Goal: Task Accomplishment & Management: Manage account settings

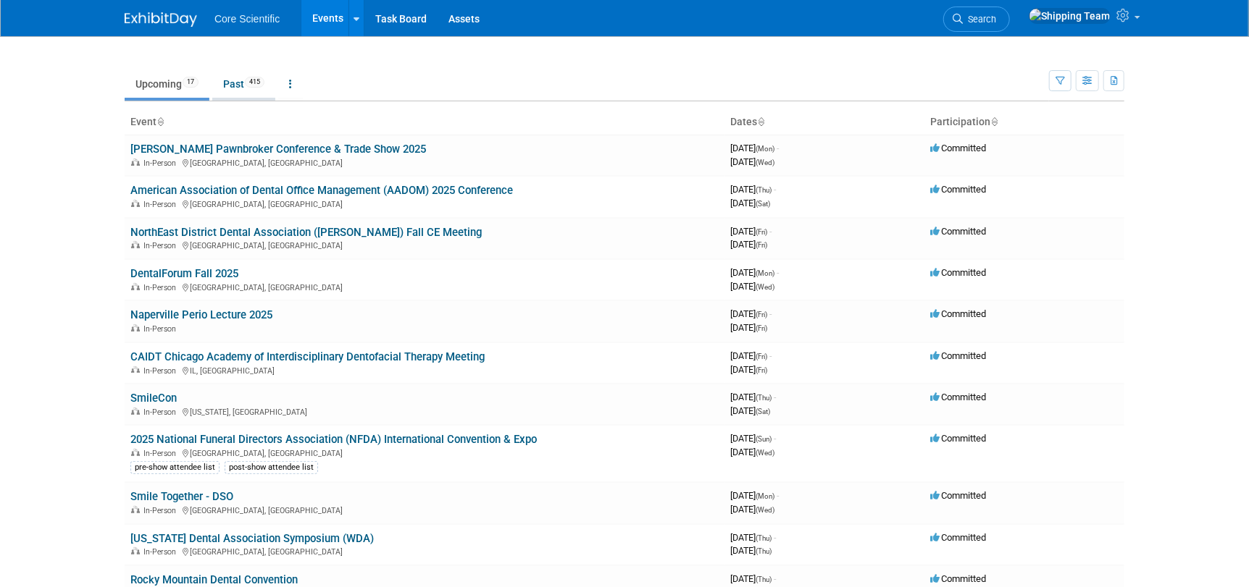
click at [235, 86] on link "Past 415" at bounding box center [243, 84] width 63 height 28
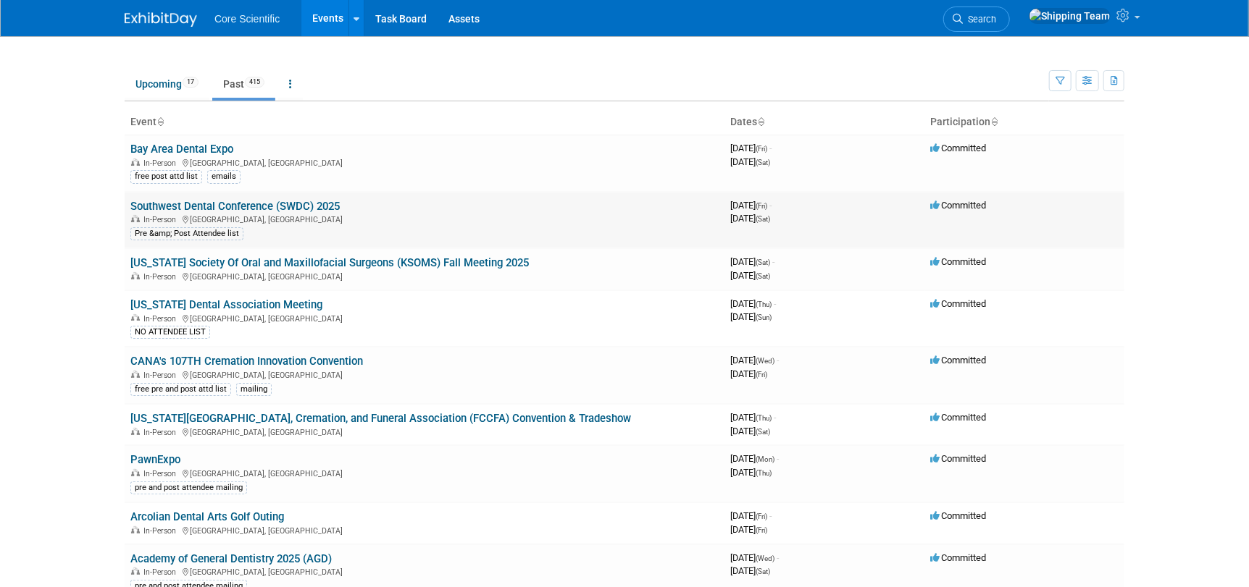
click at [195, 206] on link "Southwest Dental Conference (SWDC) 2025" at bounding box center [234, 206] width 209 height 13
click at [165, 85] on link "Upcoming 17" at bounding box center [167, 84] width 85 height 28
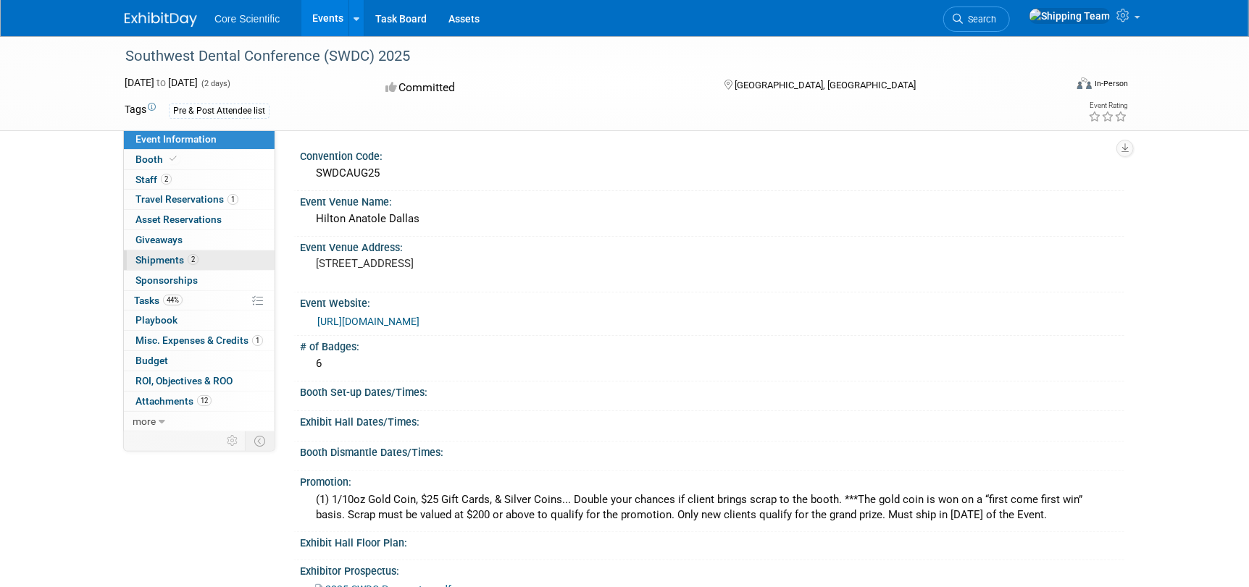
click at [162, 264] on span "Shipments 2" at bounding box center [166, 260] width 63 height 12
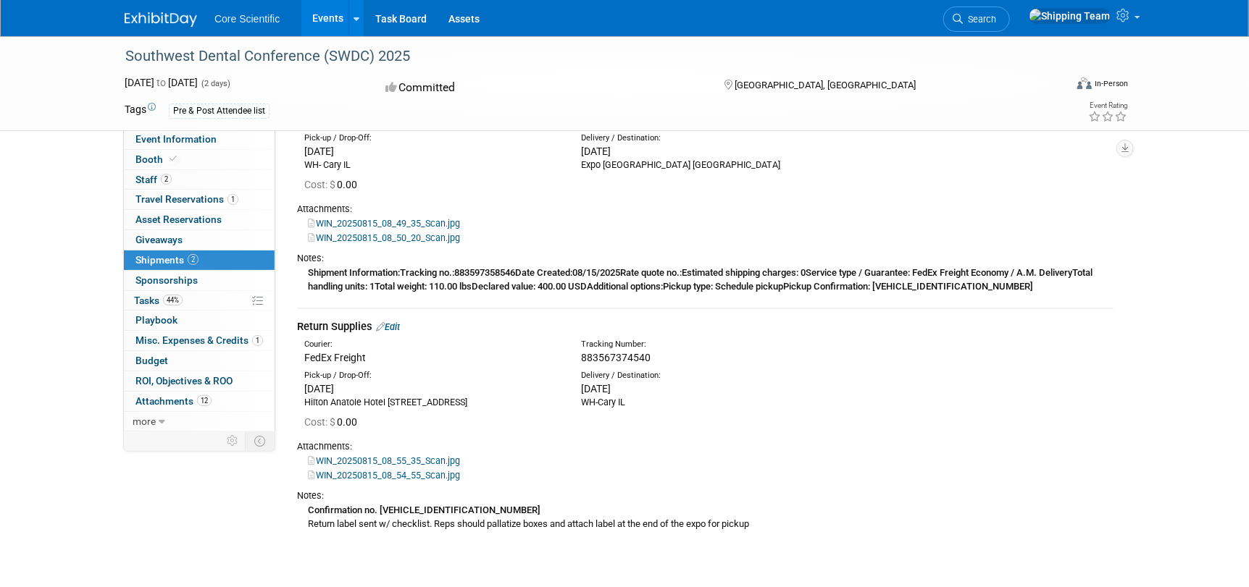
scroll to position [145, 0]
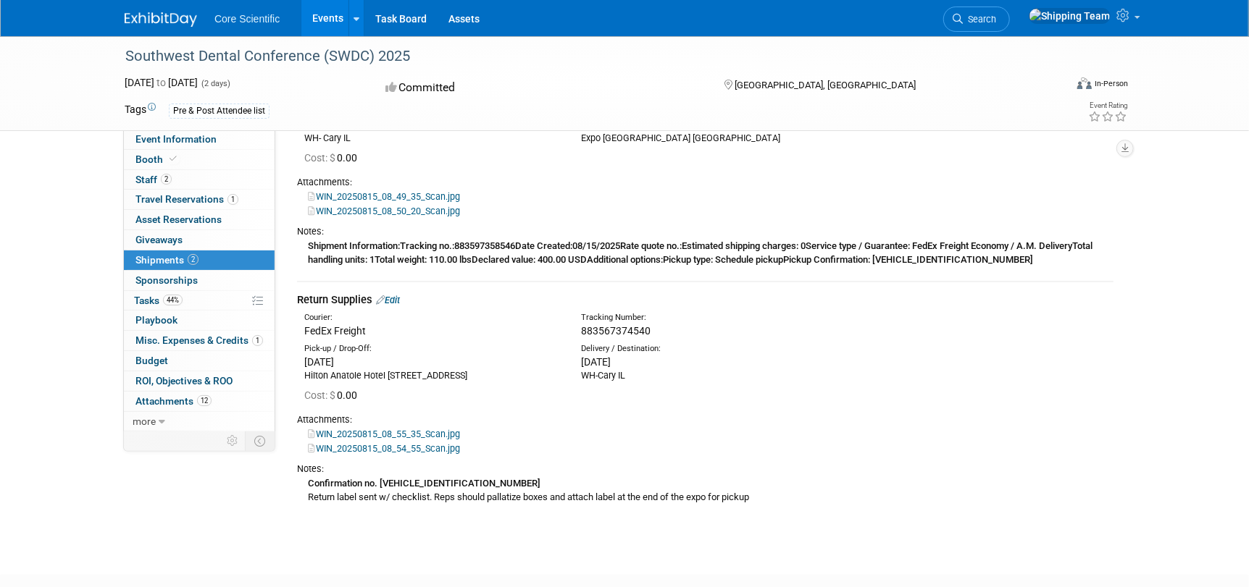
drag, startPoint x: 305, startPoint y: 330, endPoint x: 653, endPoint y: 380, distance: 351.3
click at [653, 380] on td "Return Supplies Edit Courier: FedEx Freight Tracking Number: Cost: $ 0.00" at bounding box center [705, 400] width 816 height 237
copy td "FedEx Freight Tracking Number: 883567374540 Pick-up / Drop-Off: Sun. Aug 24, 20…"
